Goal: Find contact information: Find contact information

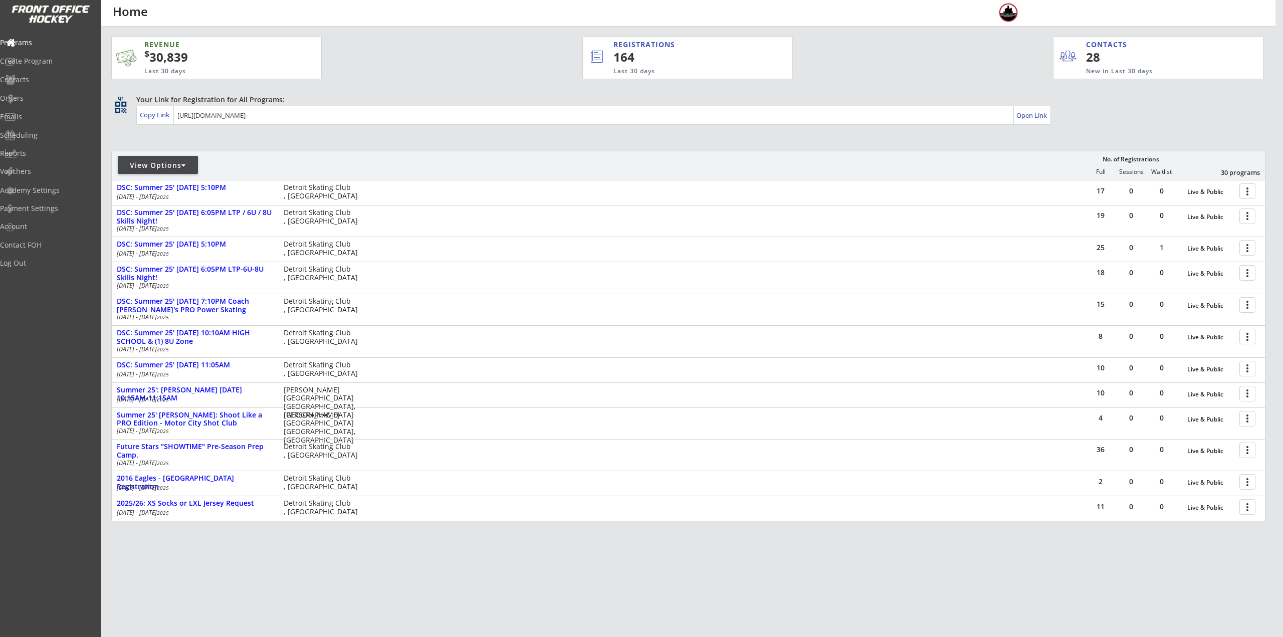
click at [180, 169] on div "View Options" at bounding box center [158, 165] width 80 height 10
select select ""Upcoming Programs""
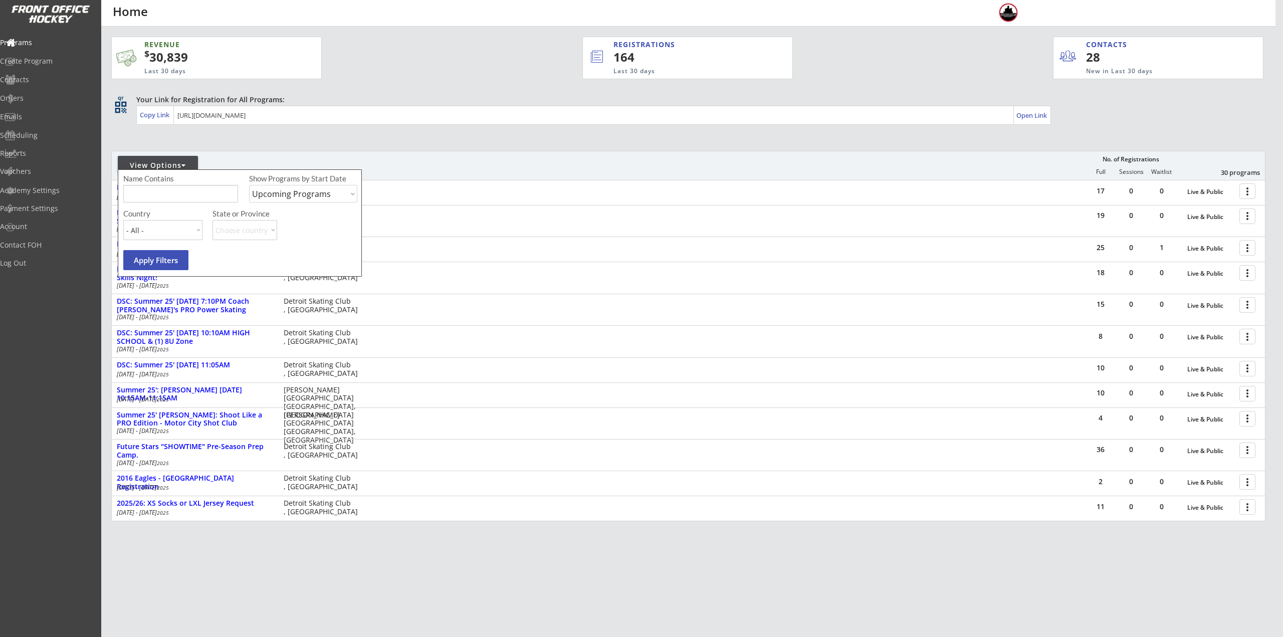
click at [186, 196] on input "input" at bounding box center [180, 194] width 115 height 18
type input "6U"
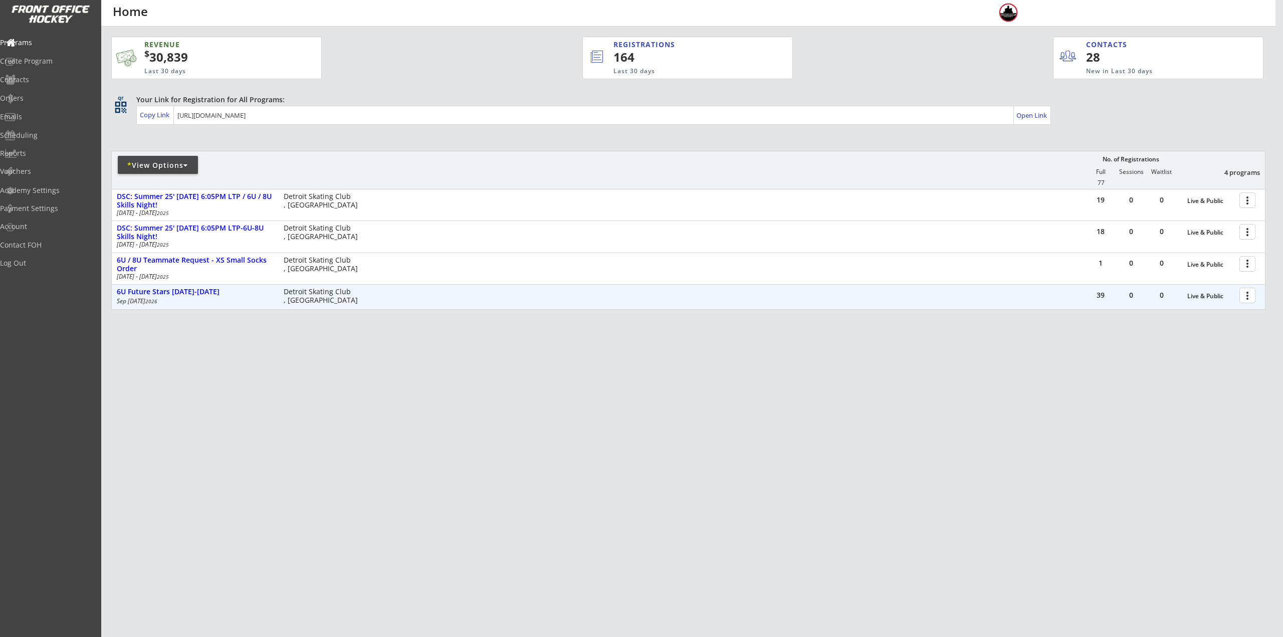
click at [1244, 296] on div at bounding box center [1249, 295] width 18 height 18
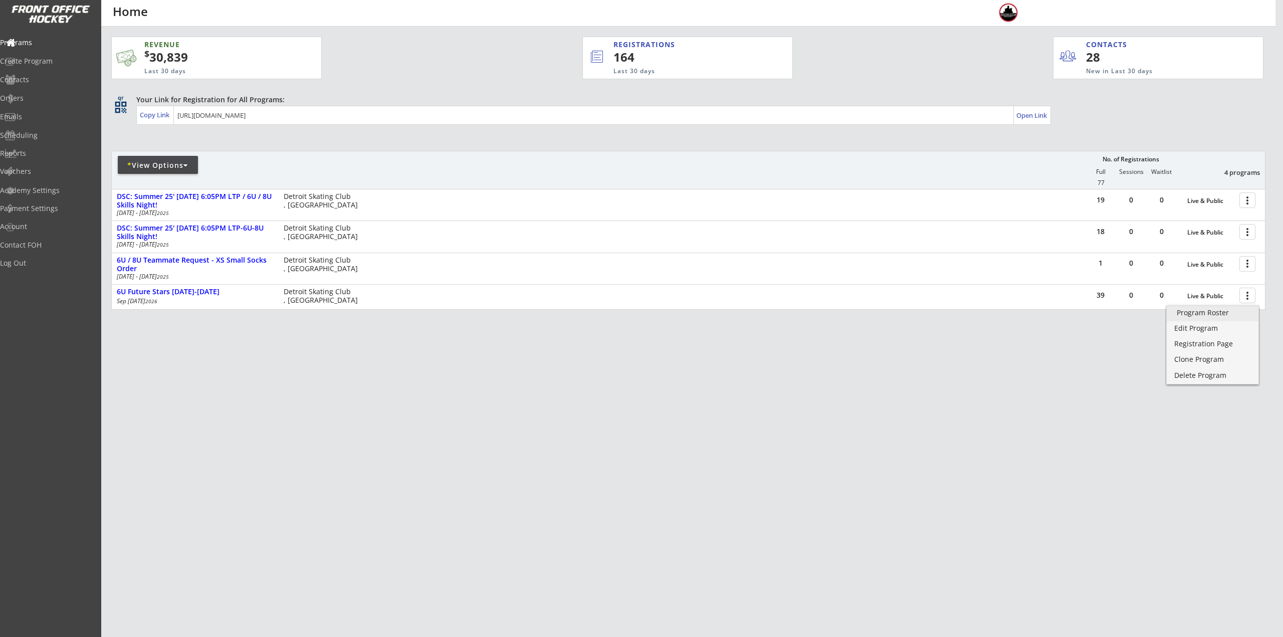
click at [1232, 317] on link "Program Roster" at bounding box center [1212, 313] width 92 height 15
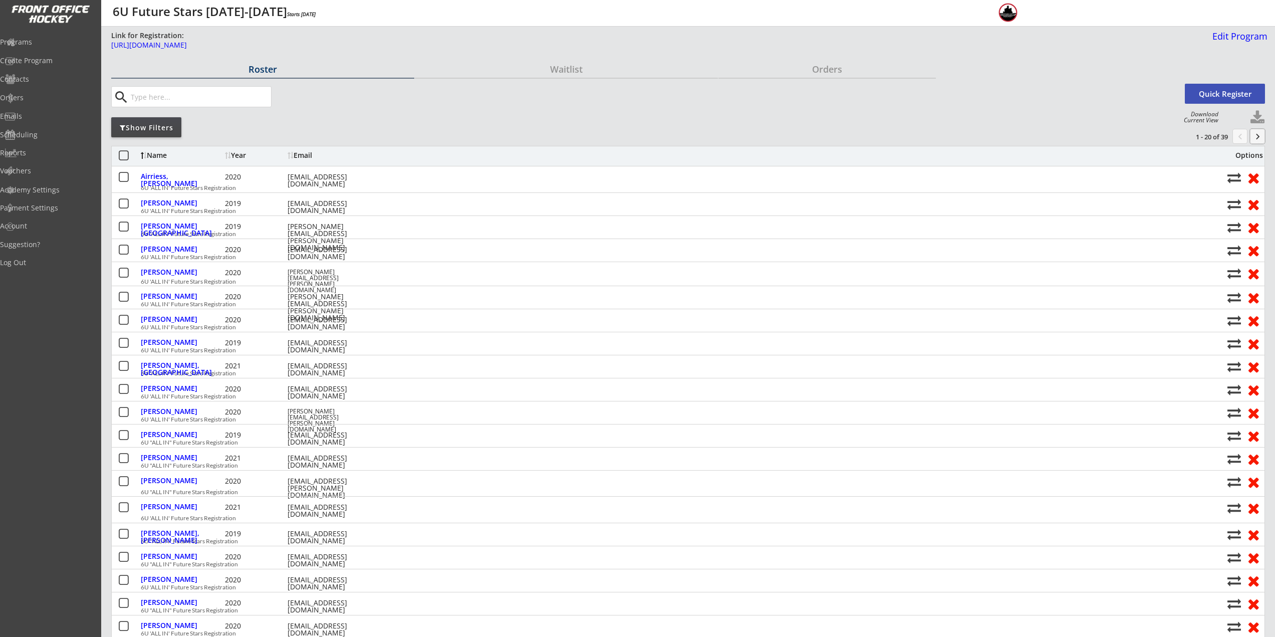
click at [1262, 142] on button "keyboard_arrow_right" at bounding box center [1257, 136] width 15 height 15
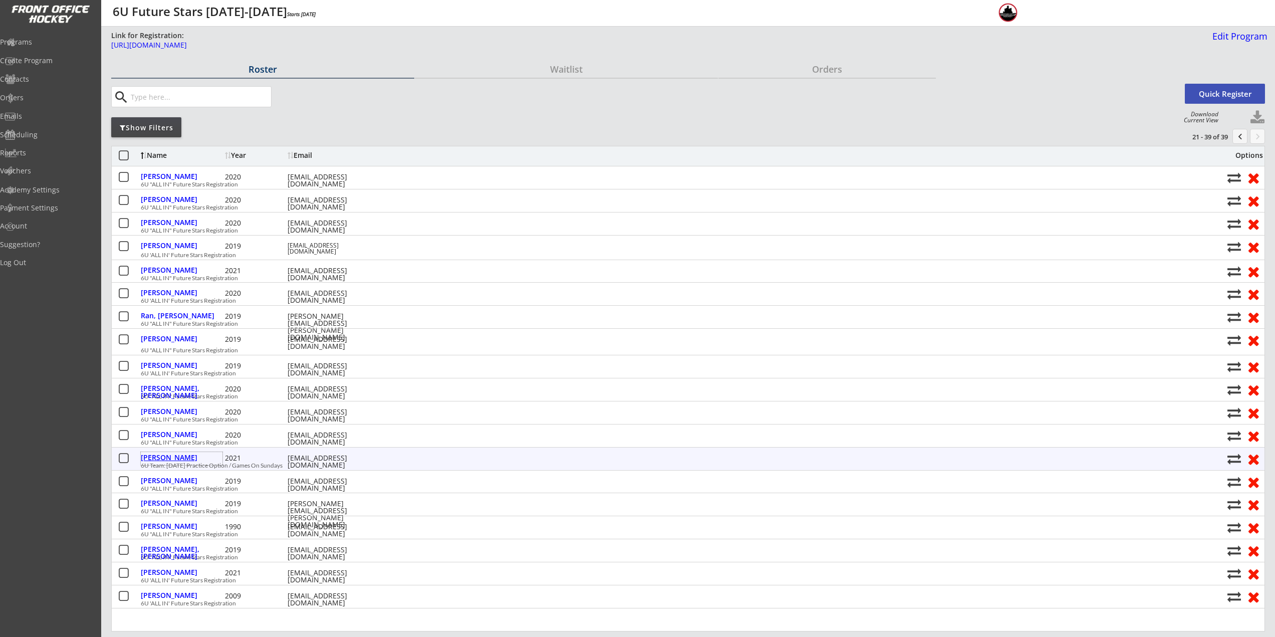
click at [184, 455] on div "Stotland, Donald" at bounding box center [182, 457] width 82 height 7
select select ""Youth XS""
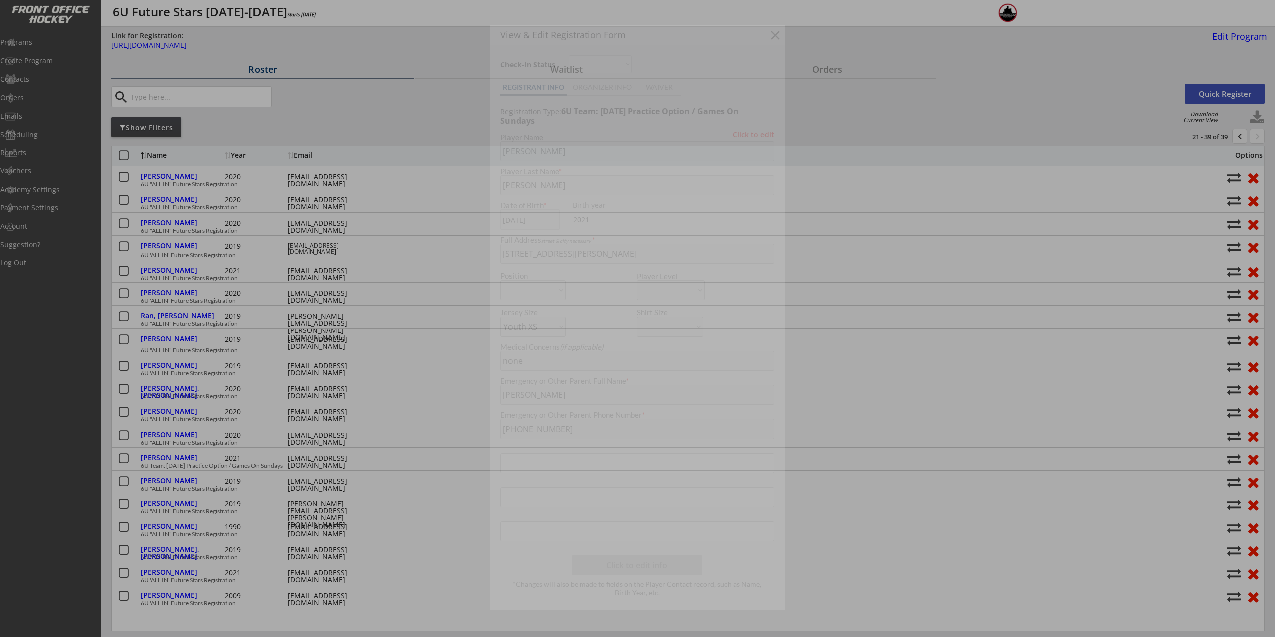
type input "2021"
type input "none - may email a follow-up request. Thank you!!"
type input "STOTLAND"
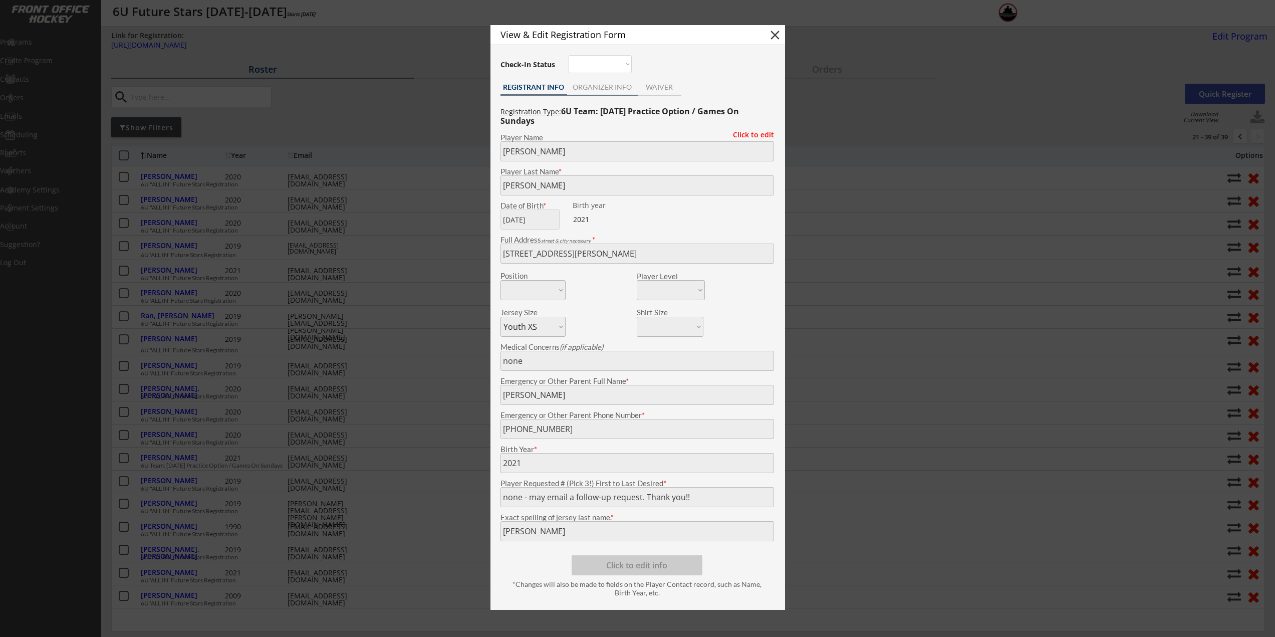
click at [590, 88] on div "ORGANIZER INFO" at bounding box center [602, 87] width 71 height 7
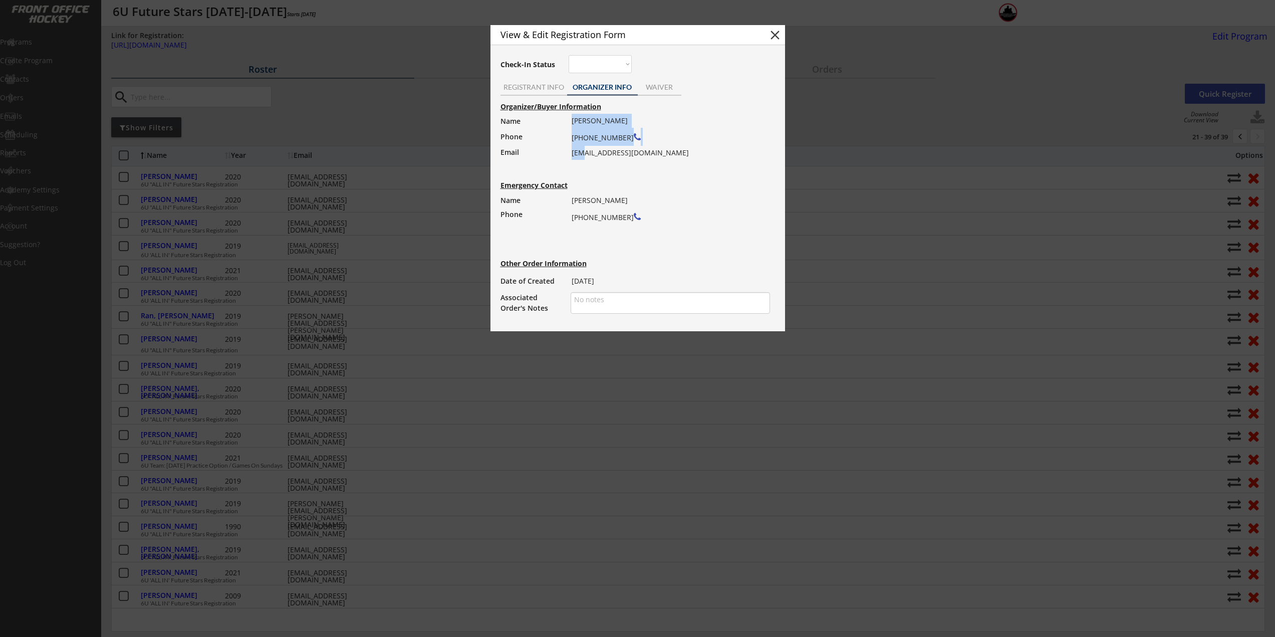
drag, startPoint x: 571, startPoint y: 153, endPoint x: 580, endPoint y: 153, distance: 9.0
click at [580, 153] on div "Organizer/Buyer Information Name Phone Email Alex Stotland (917) 257-6260 stotl…" at bounding box center [637, 207] width 285 height 215
click at [580, 153] on div "Alex Stotland (917) 257-6260 stotlandfamily@gmail.com" at bounding box center [668, 137] width 192 height 46
drag, startPoint x: 656, startPoint y: 153, endPoint x: 572, endPoint y: 152, distance: 84.7
click at [572, 152] on div "Alex Stotland (917) 257-6260 stotlandfamily@gmail.com" at bounding box center [668, 137] width 192 height 46
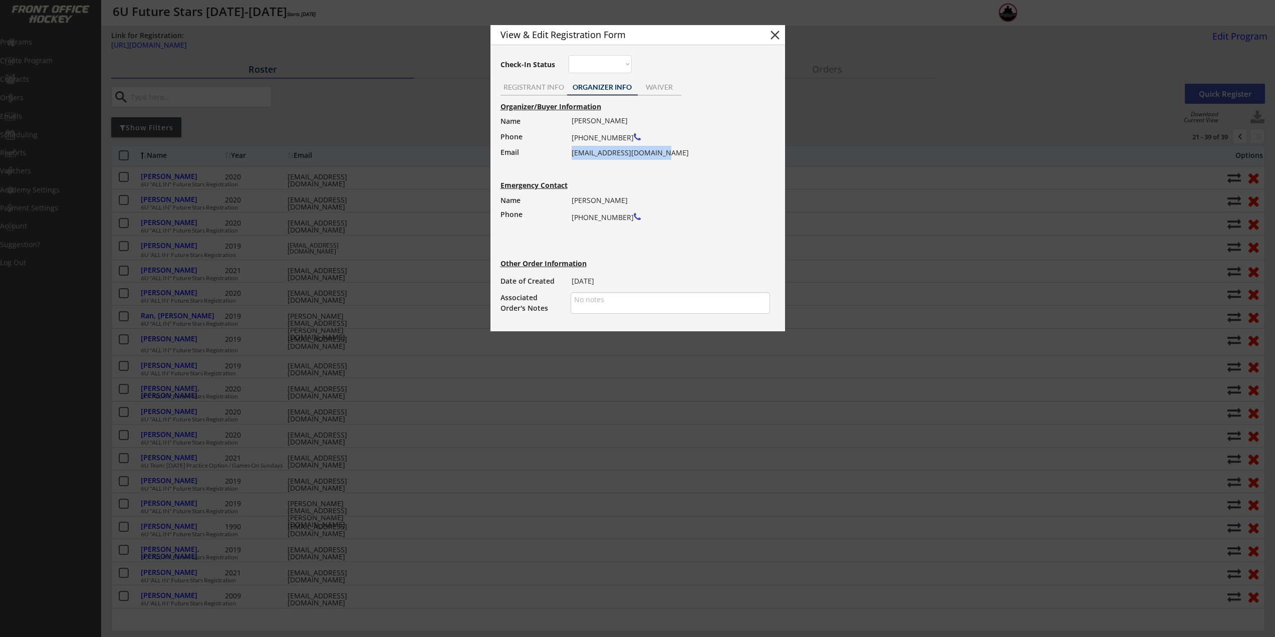
copy div "stotlandfamily@gmail.com"
click at [779, 36] on button "close" at bounding box center [775, 35] width 15 height 15
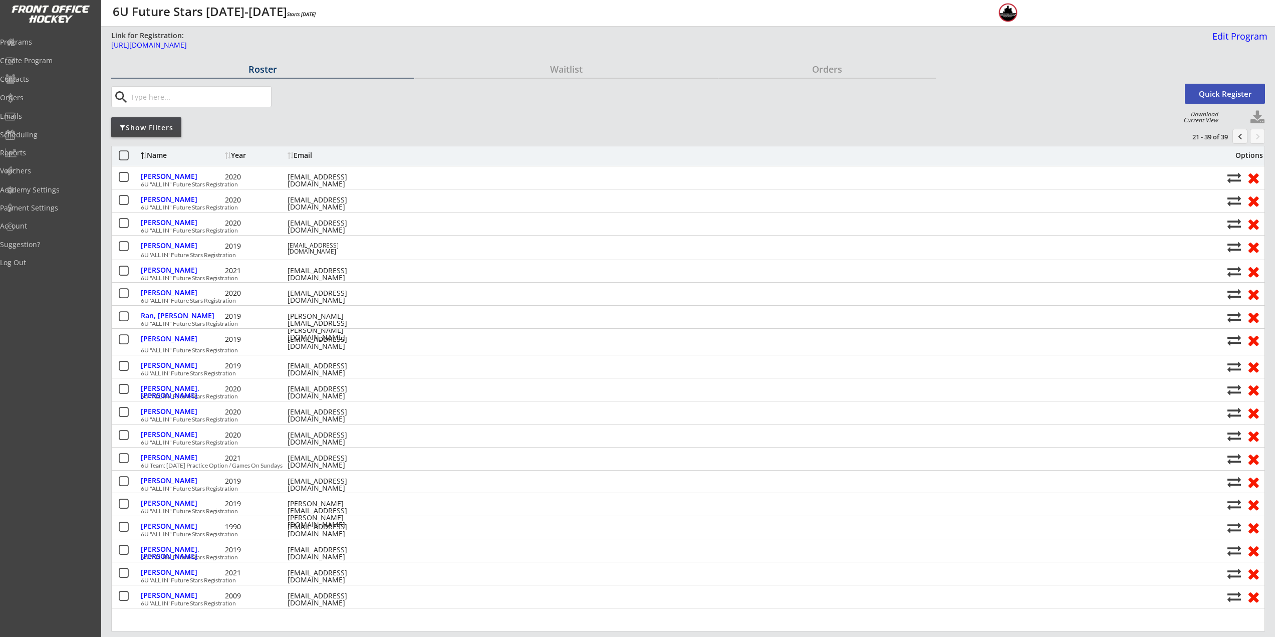
click at [207, 96] on input "input" at bounding box center [200, 97] width 142 height 20
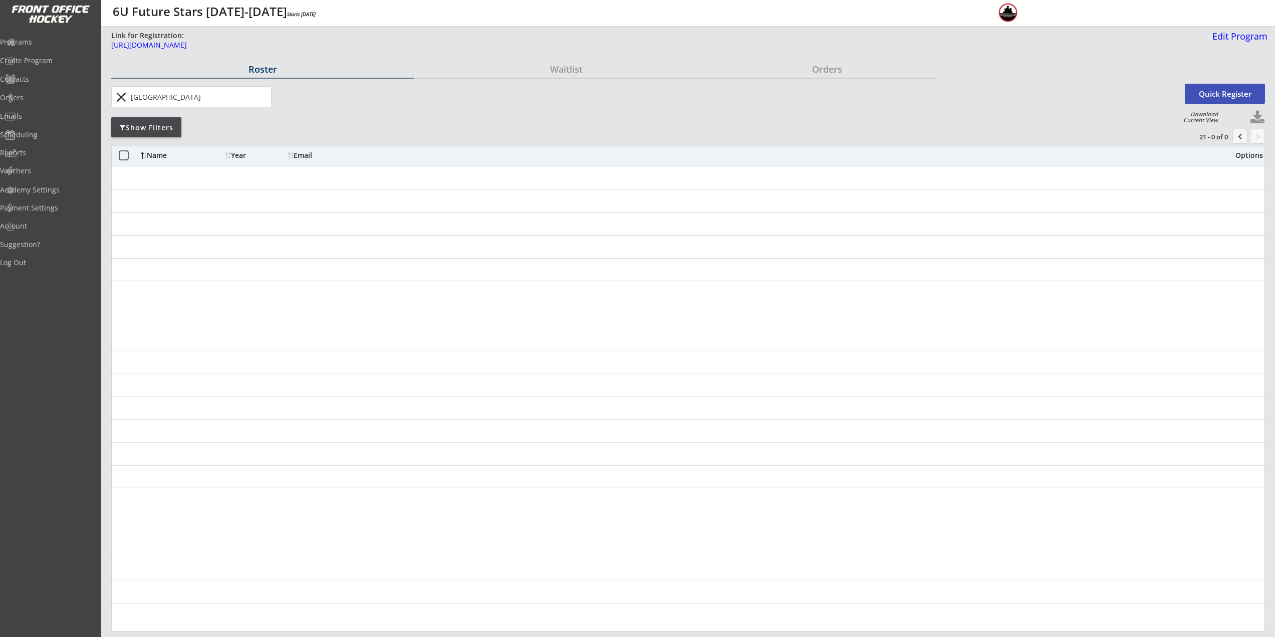
type input "camden"
click at [1242, 130] on button "chevron_left" at bounding box center [1239, 136] width 15 height 15
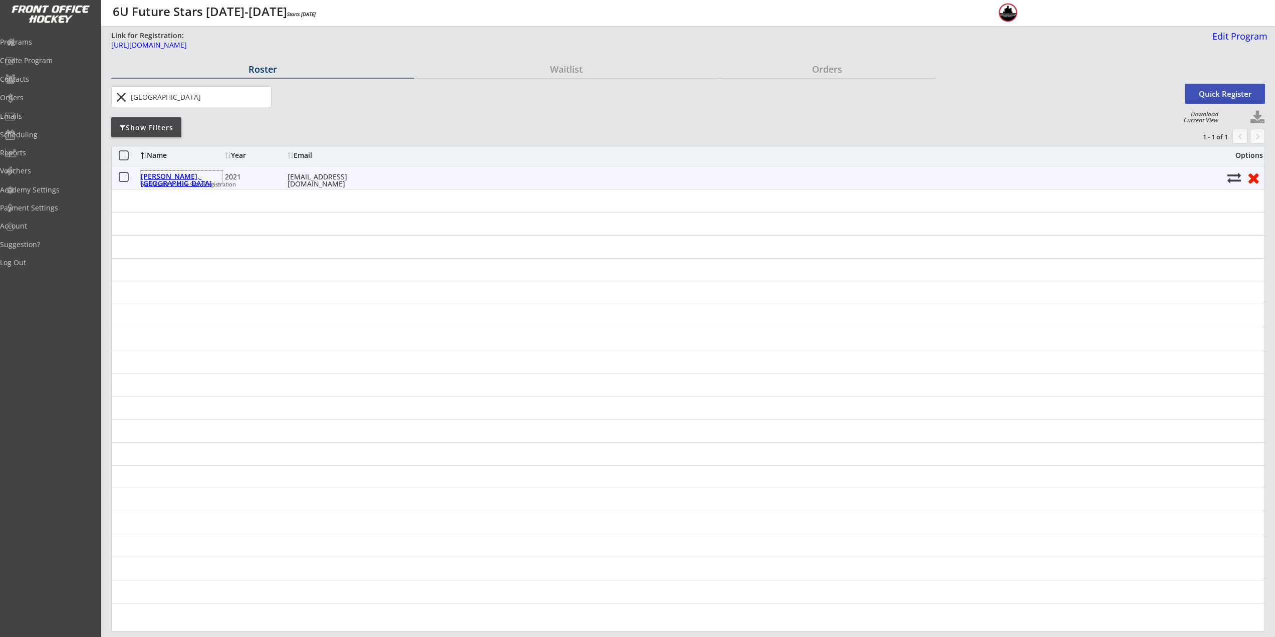
click at [167, 175] on div "Grumski, Camden" at bounding box center [182, 180] width 82 height 14
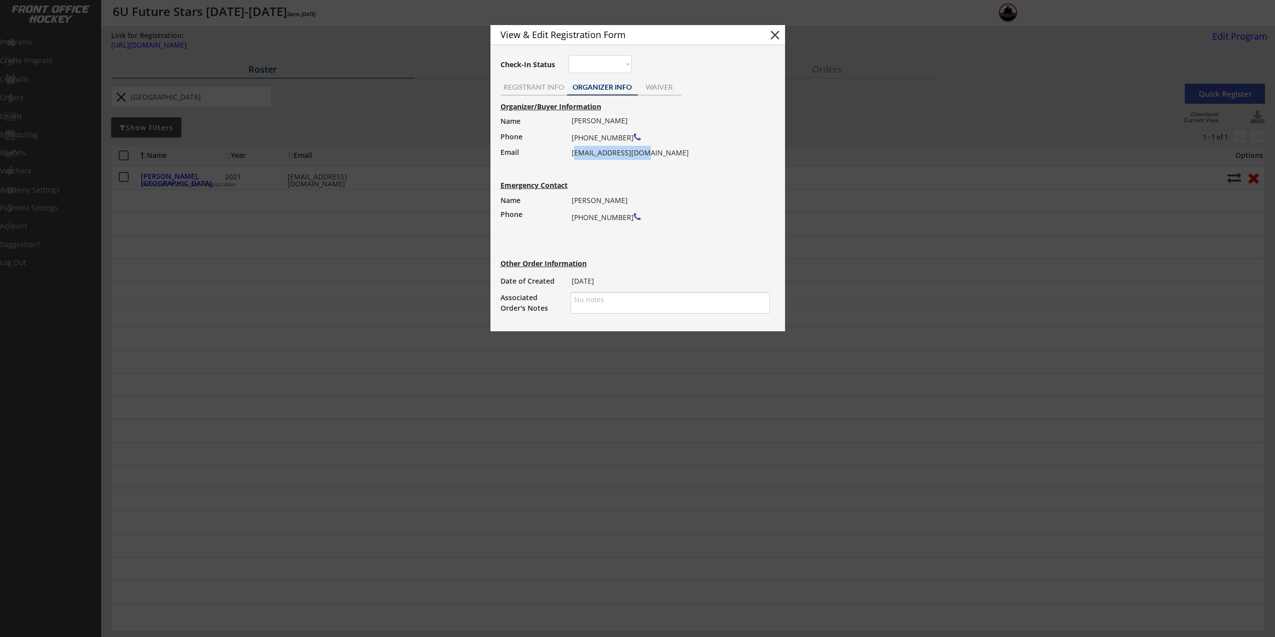
drag, startPoint x: 644, startPoint y: 154, endPoint x: 574, endPoint y: 154, distance: 70.1
click at [574, 154] on div "Chantal Grumski (860) 268-0514 ckgrumski@gmail.com" at bounding box center [668, 137] width 192 height 46
click at [575, 154] on div "Chantal Grumski (860) 268-0514 ckgrumski@gmail.com" at bounding box center [668, 137] width 192 height 46
click at [572, 154] on div "Chantal Grumski (860) 268-0514 ckgrumski@gmail.com" at bounding box center [668, 137] width 192 height 46
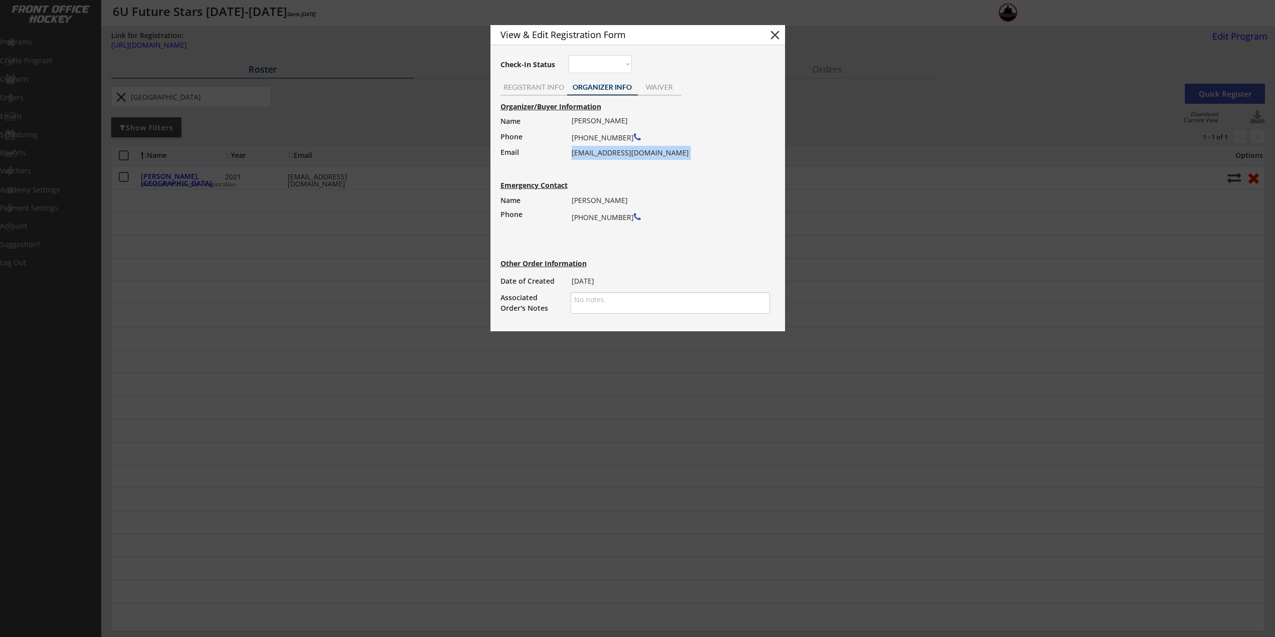
drag, startPoint x: 572, startPoint y: 154, endPoint x: 650, endPoint y: 153, distance: 78.7
click at [650, 153] on div "Chantal Grumski (860) 268-0514 ckgrumski@gmail.com" at bounding box center [668, 137] width 192 height 46
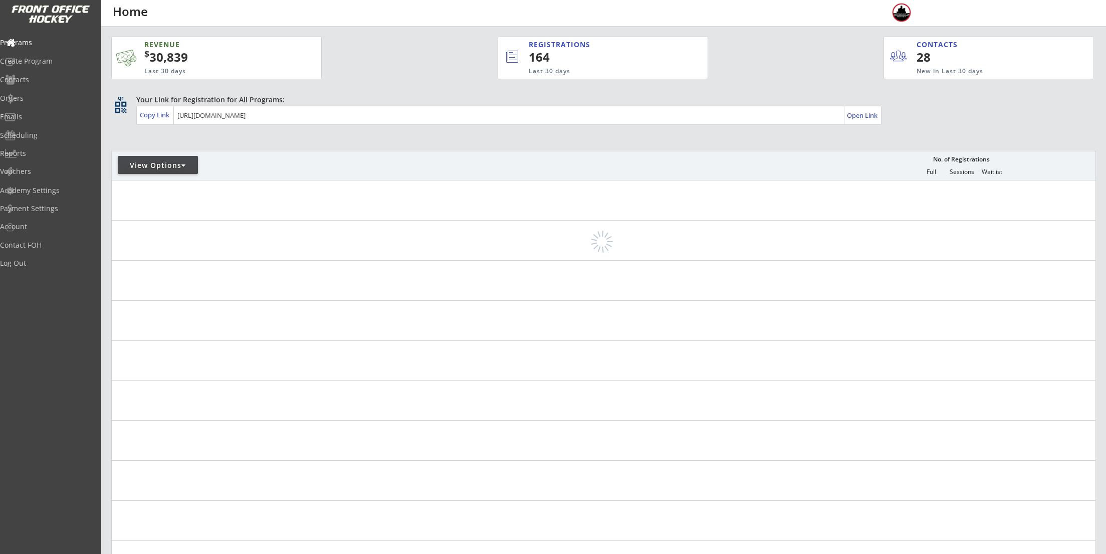
click at [143, 163] on div "View Options" at bounding box center [158, 165] width 80 height 10
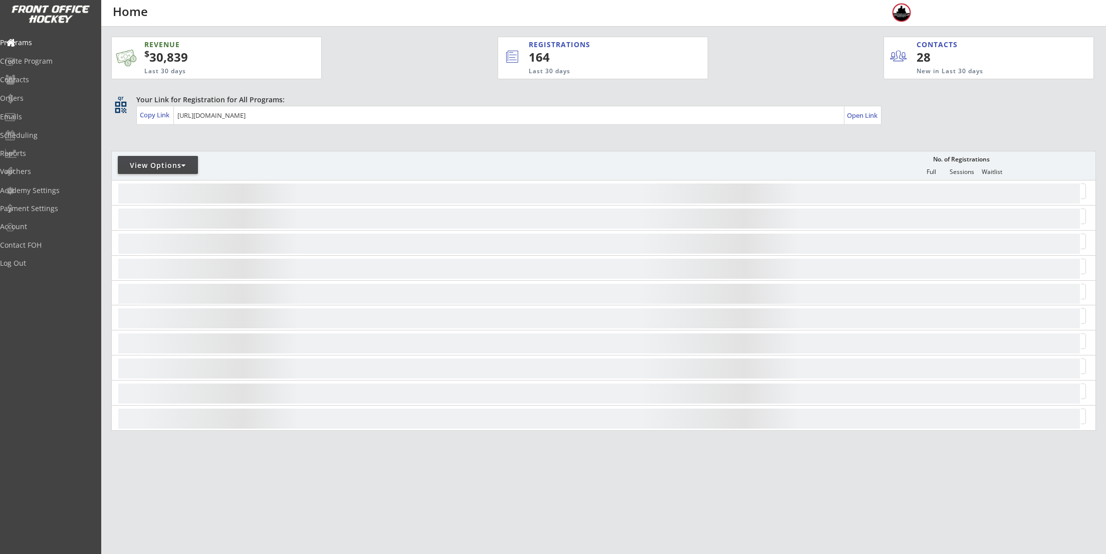
select select ""Upcoming Programs""
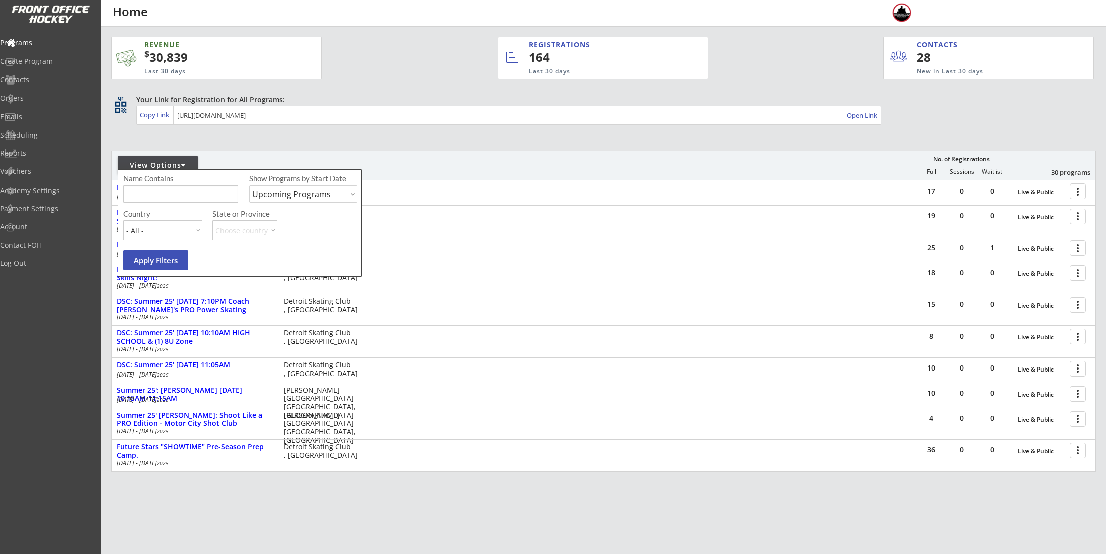
click at [148, 194] on input "input" at bounding box center [180, 194] width 115 height 18
type input "Thursday"
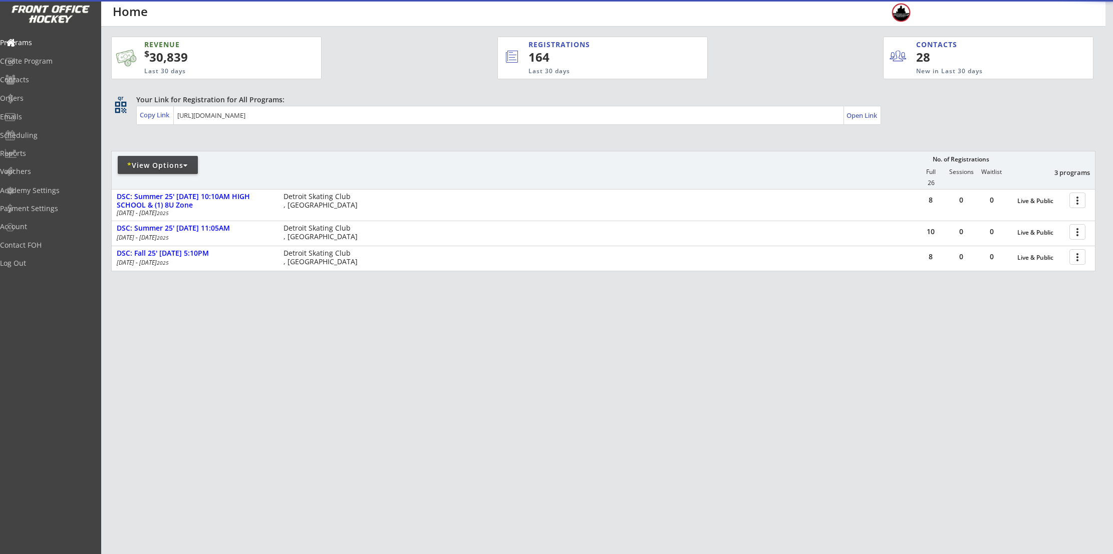
click at [485, 313] on div "REVENUE $ 30,839 Last 30 days REGISTRATIONS 164 Last 30 days CONTACTS 28 New in…" at bounding box center [603, 201] width 984 height 349
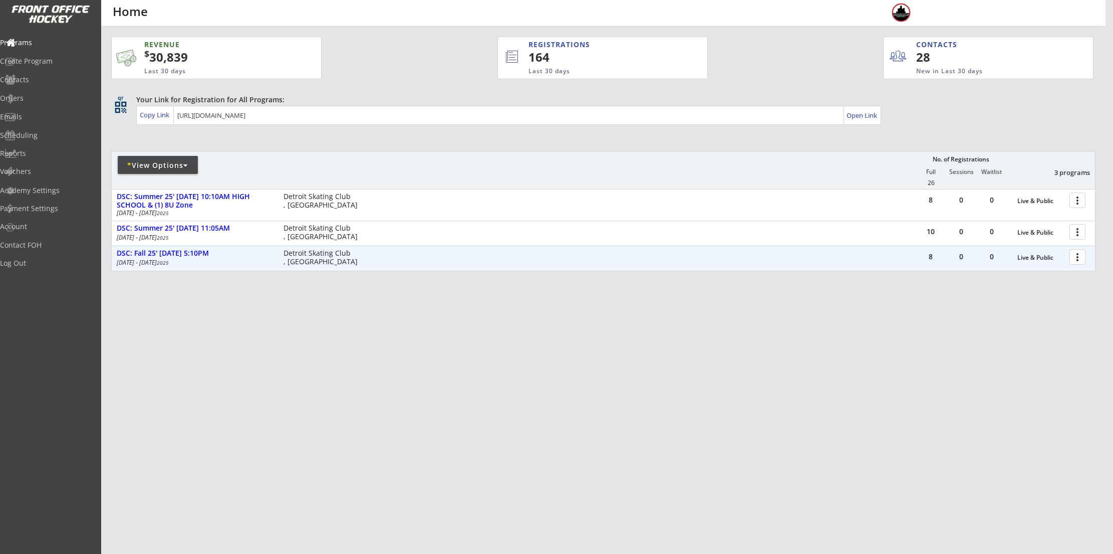
click at [1075, 255] on div at bounding box center [1080, 256] width 18 height 18
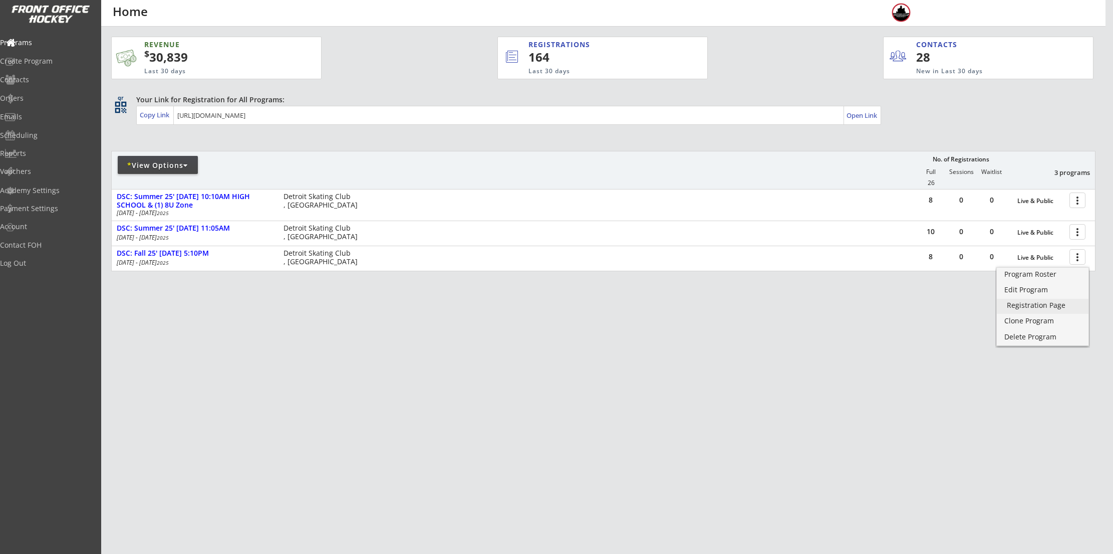
click at [1043, 303] on div "Registration Page" at bounding box center [1043, 305] width 72 height 7
